Goal: Browse casually

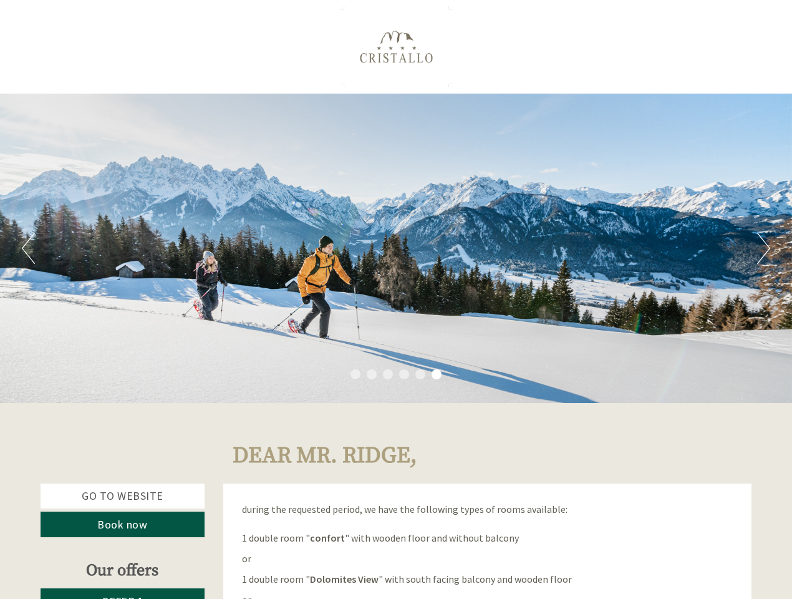
click at [396, 299] on div "Previous Next 1 2 3 4 5 6" at bounding box center [396, 248] width 792 height 309
click at [28, 248] on button "Previous" at bounding box center [28, 248] width 13 height 31
click at [396, 248] on div "Previous Next 1 2 3 4 5 6" at bounding box center [396, 248] width 792 height 309
click at [764, 248] on button "Next" at bounding box center [763, 248] width 13 height 31
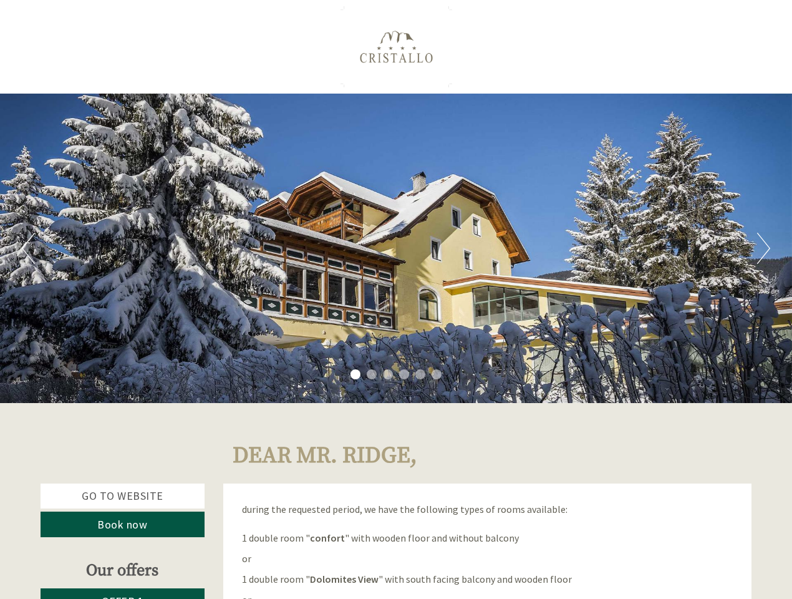
click at [356, 374] on li "1" at bounding box center [356, 374] width 10 height 10
click at [372, 374] on li "2" at bounding box center [372, 374] width 10 height 10
click at [388, 374] on li "3" at bounding box center [388, 374] width 10 height 10
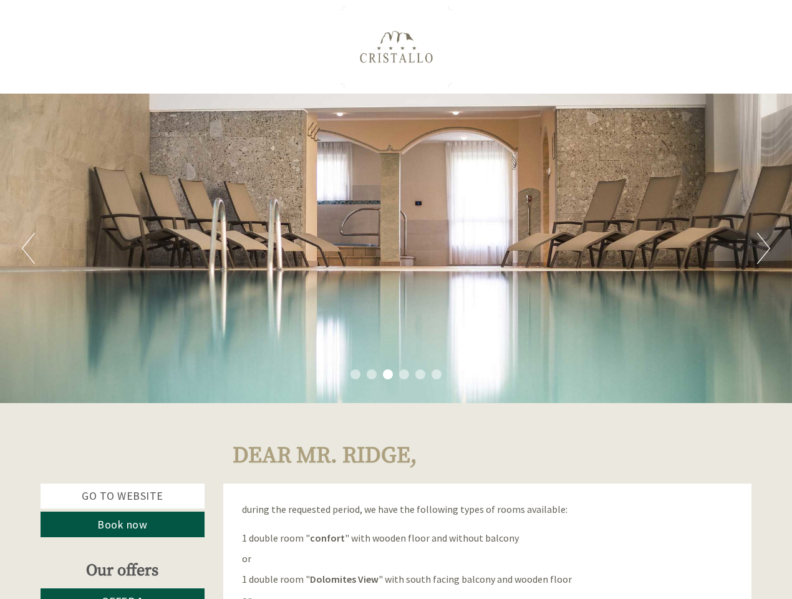
click at [404, 374] on li "4" at bounding box center [404, 374] width 10 height 10
click at [420, 374] on li "5" at bounding box center [420, 374] width 10 height 10
click at [437, 374] on li "6" at bounding box center [437, 374] width 10 height 10
